Goal: Obtain resource: Obtain resource

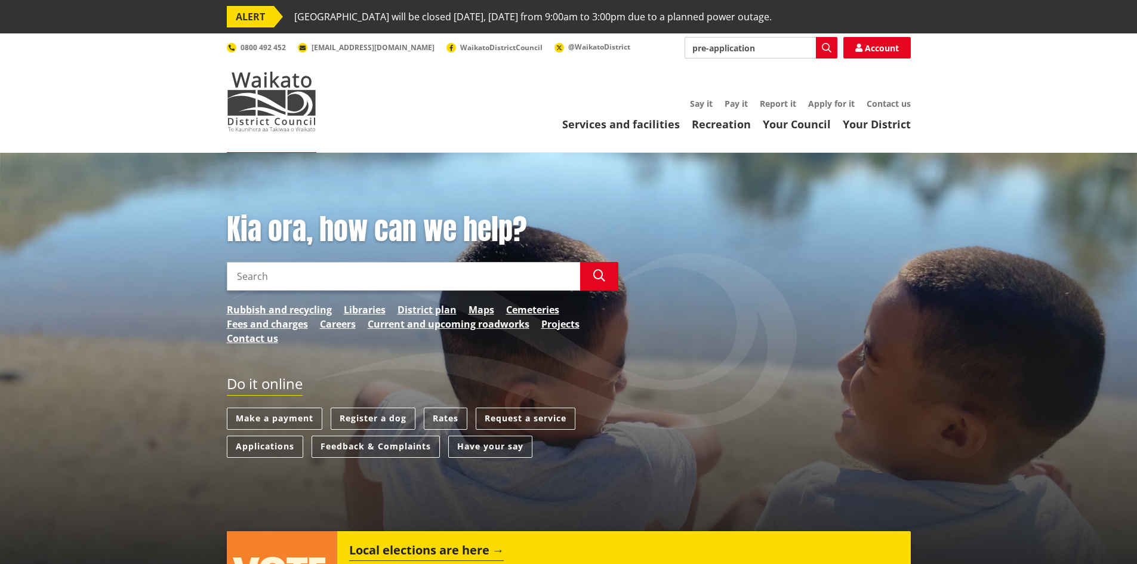
type input "pre-application"
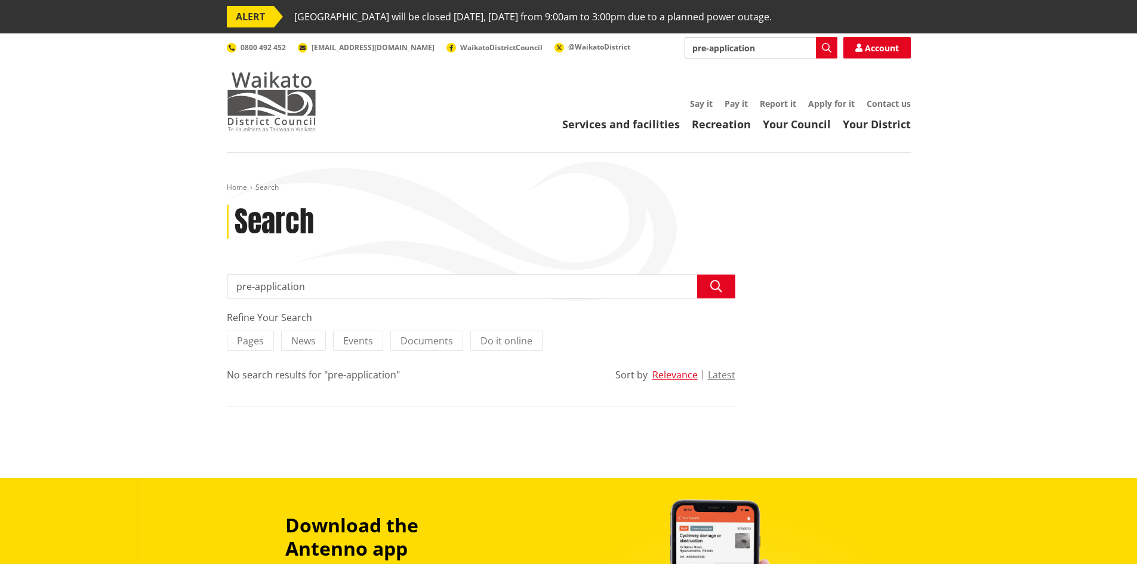
click at [287, 115] on img at bounding box center [272, 102] width 90 height 60
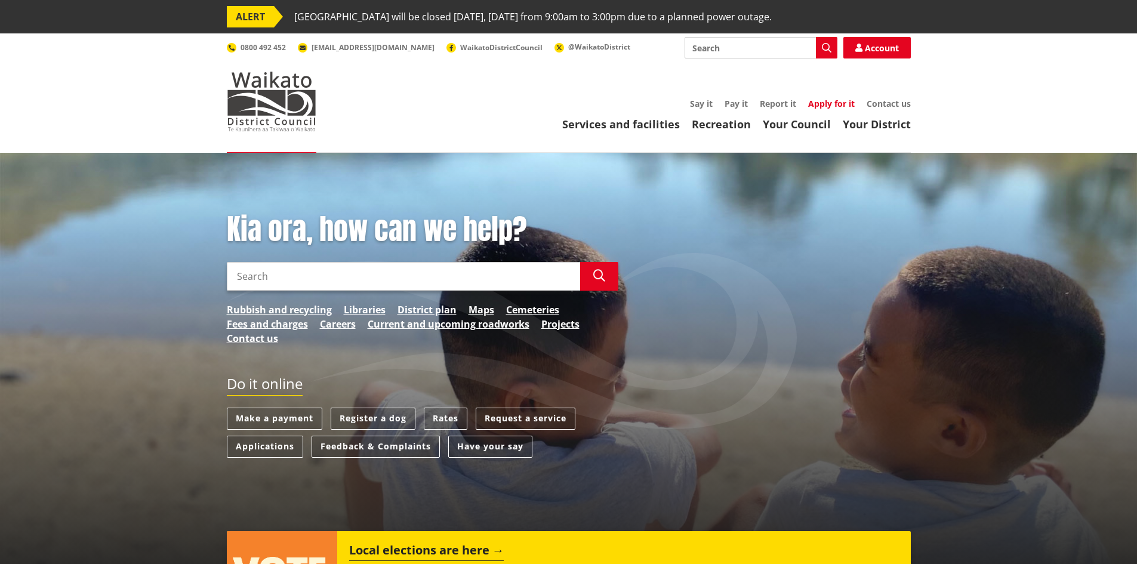
click at [826, 100] on link "Apply for it" at bounding box center [831, 103] width 47 height 11
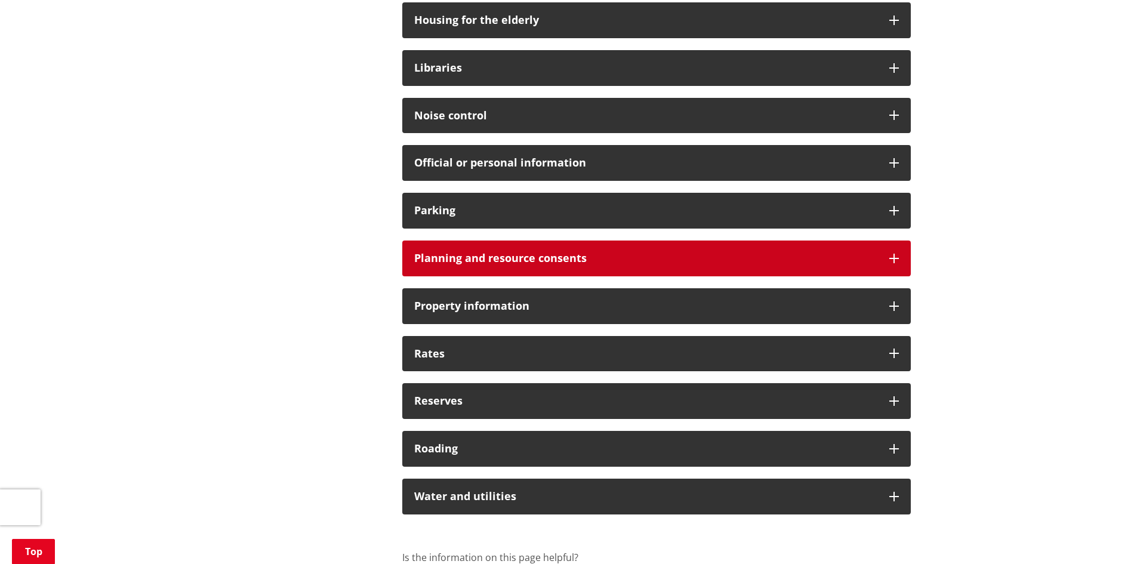
click at [603, 255] on h3 "Planning and resource consents" at bounding box center [645, 258] width 463 height 12
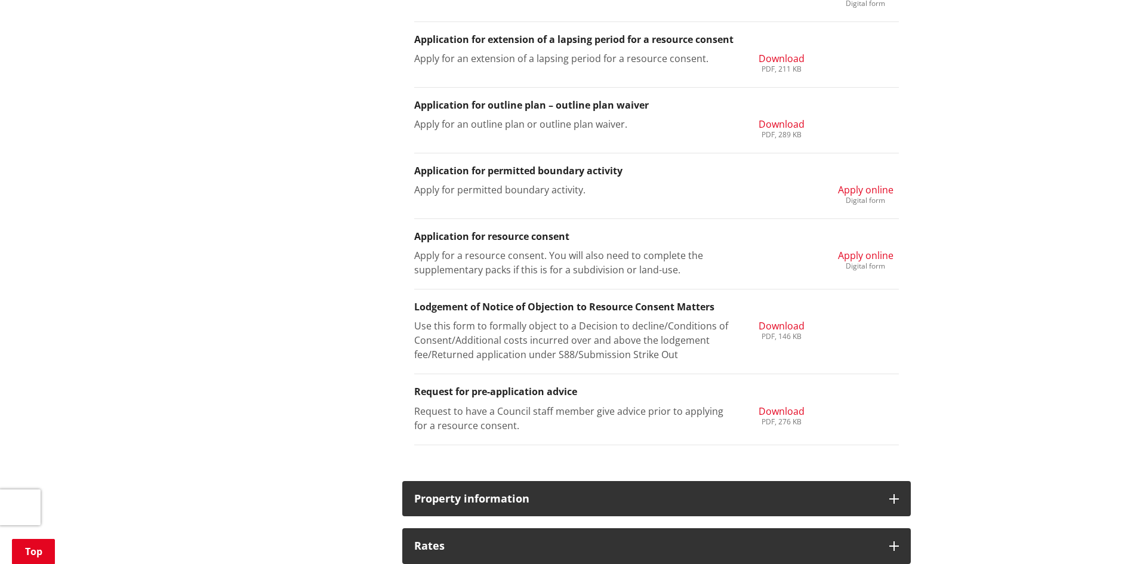
scroll to position [1313, 0]
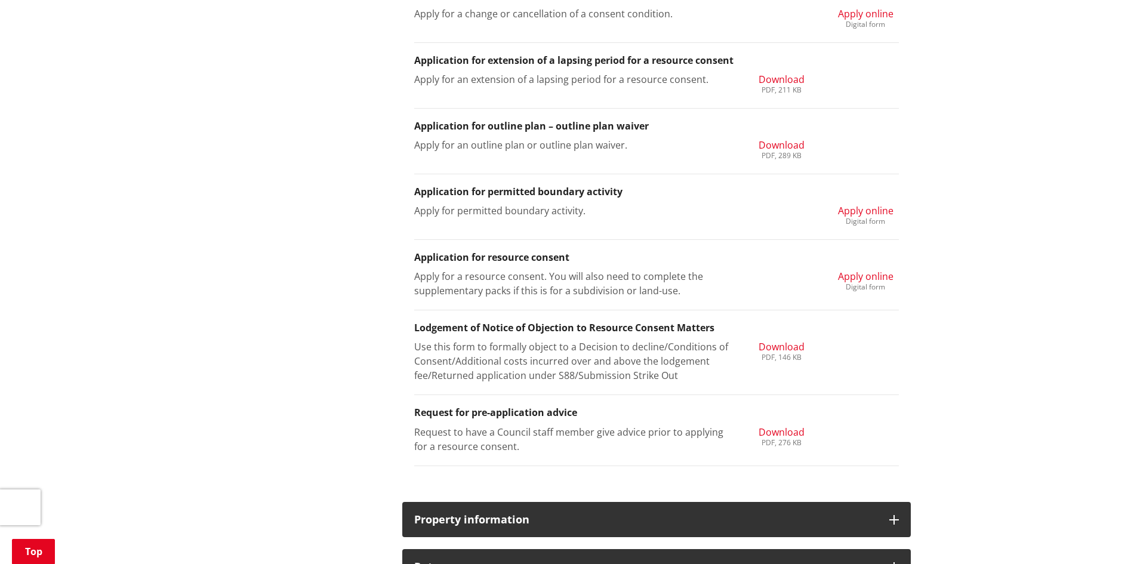
click at [795, 431] on span "Download" at bounding box center [782, 432] width 46 height 13
